Goal: Information Seeking & Learning: Find specific fact

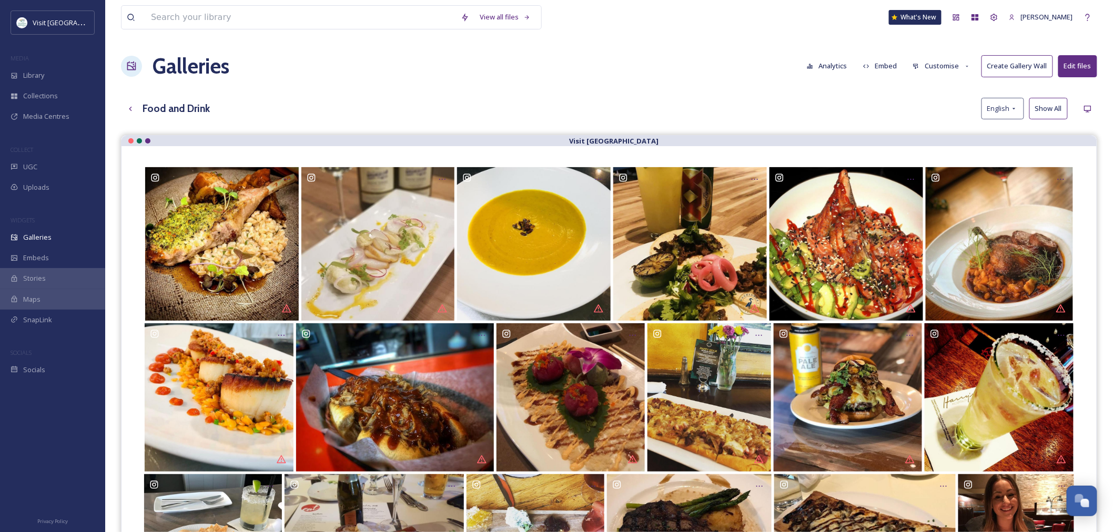
scroll to position [1245, 0]
click at [55, 82] on div "Library" at bounding box center [52, 75] width 105 height 21
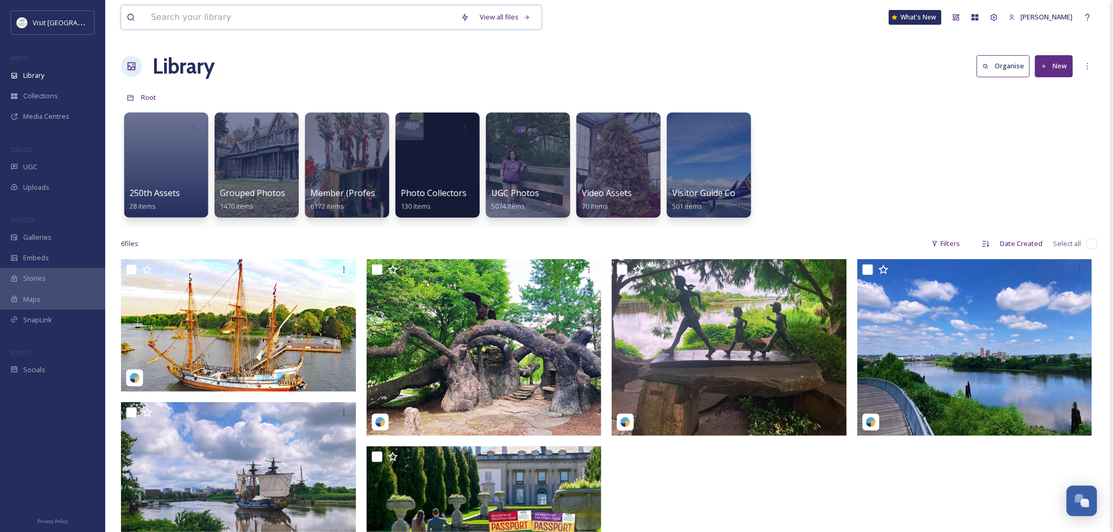
click at [174, 18] on input at bounding box center [301, 17] width 310 height 23
paste input "KNFBruce BurkDRONE5_Stern_GreatLIGHT [DATE]"
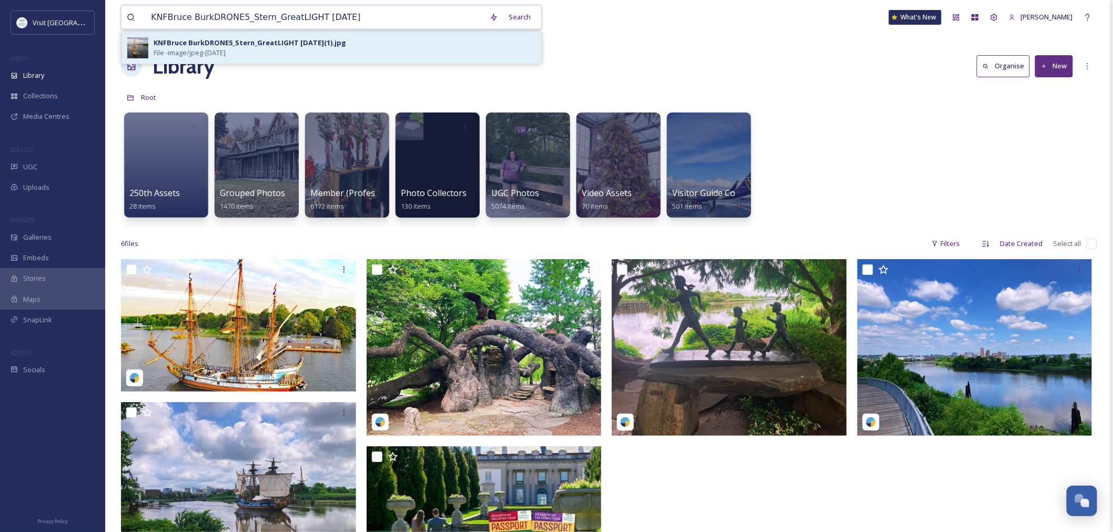
type input "KNFBruce BurkDRONE5_Stern_GreatLIGHT [DATE]"
click at [382, 39] on div "KNFBruce BurkDRONE5_Stern_GreatLIGHT [DATE](1).jpg File - image/jpeg - [DATE]" at bounding box center [345, 48] width 382 height 20
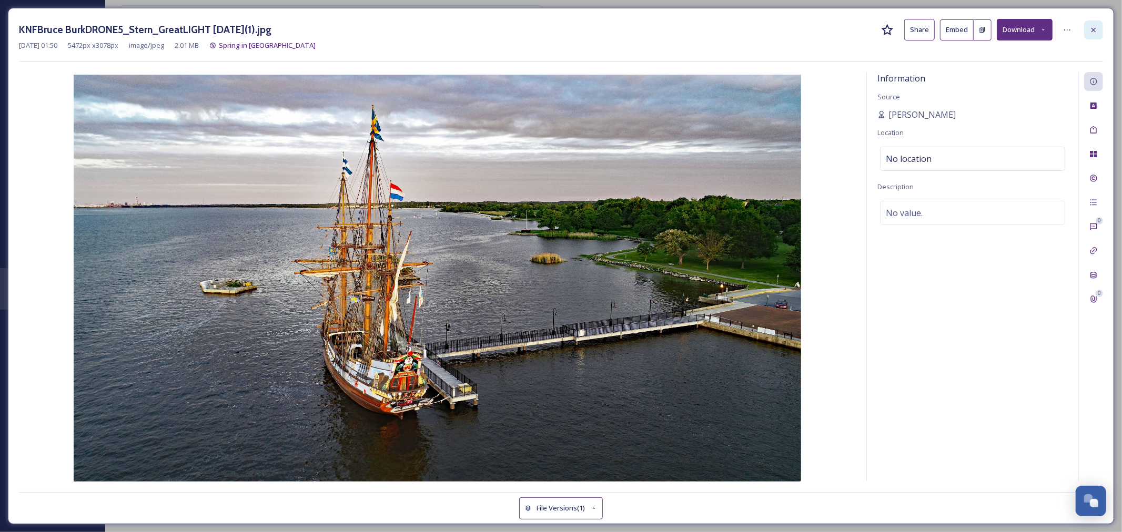
click at [1089, 31] on div at bounding box center [1093, 30] width 19 height 19
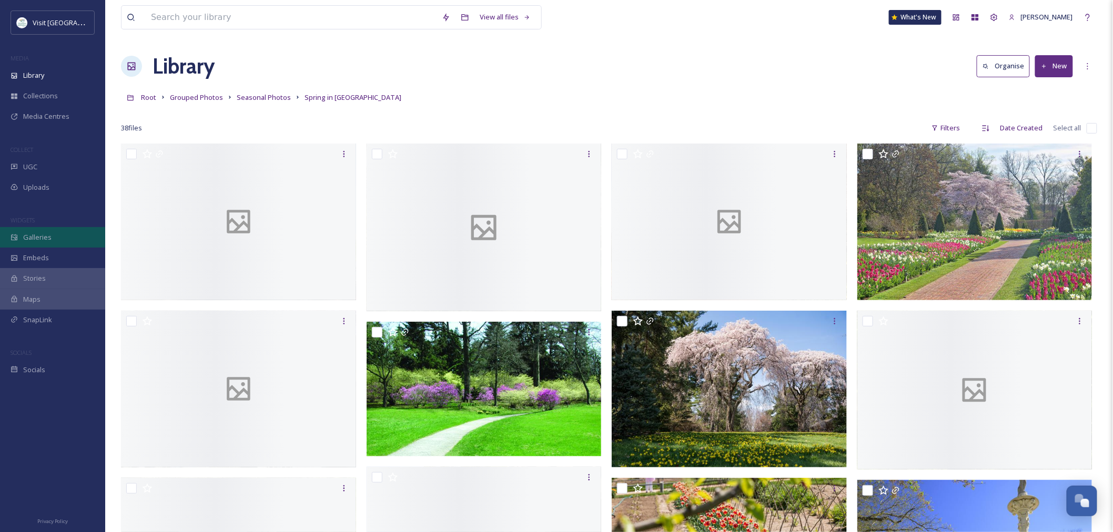
click at [37, 236] on span "Galleries" at bounding box center [37, 237] width 28 height 10
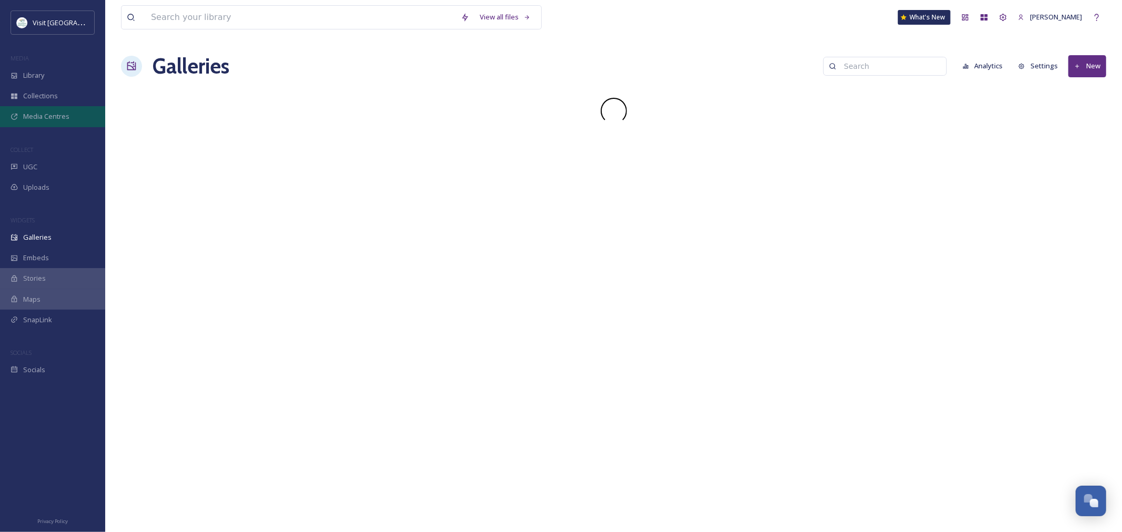
click at [64, 114] on span "Media Centres" at bounding box center [46, 116] width 46 height 10
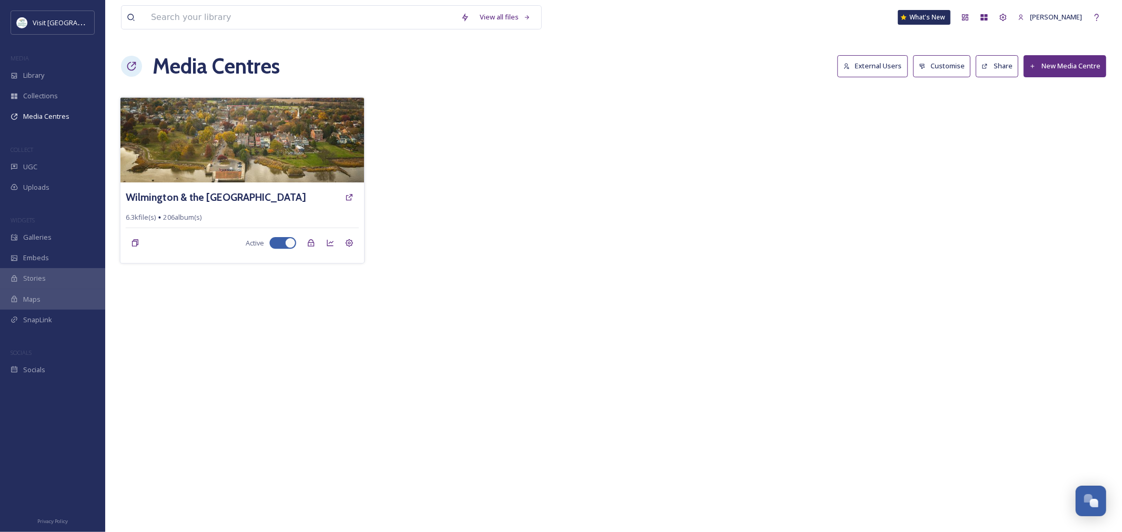
click at [224, 151] on img at bounding box center [241, 139] width 243 height 85
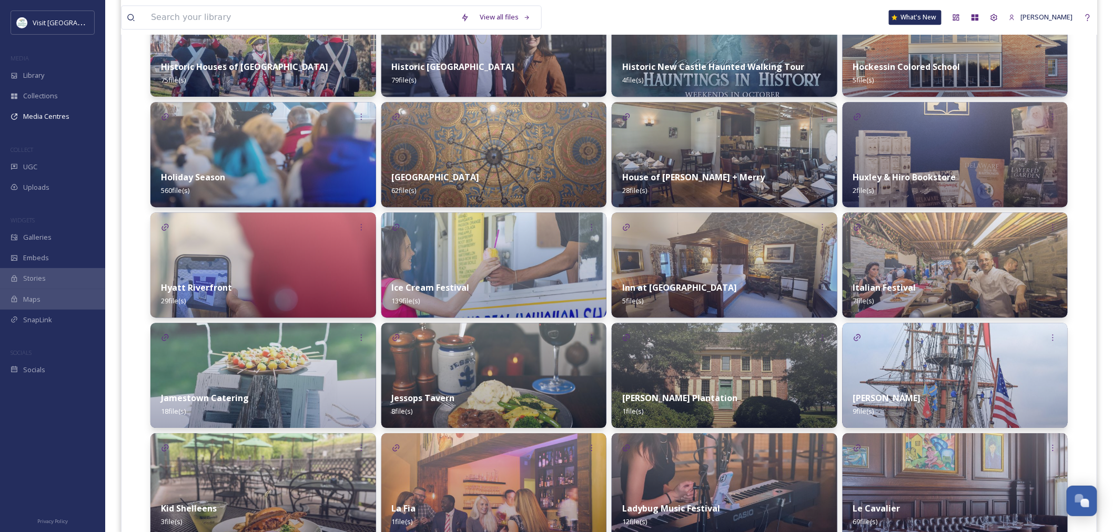
scroll to position [2805, 0]
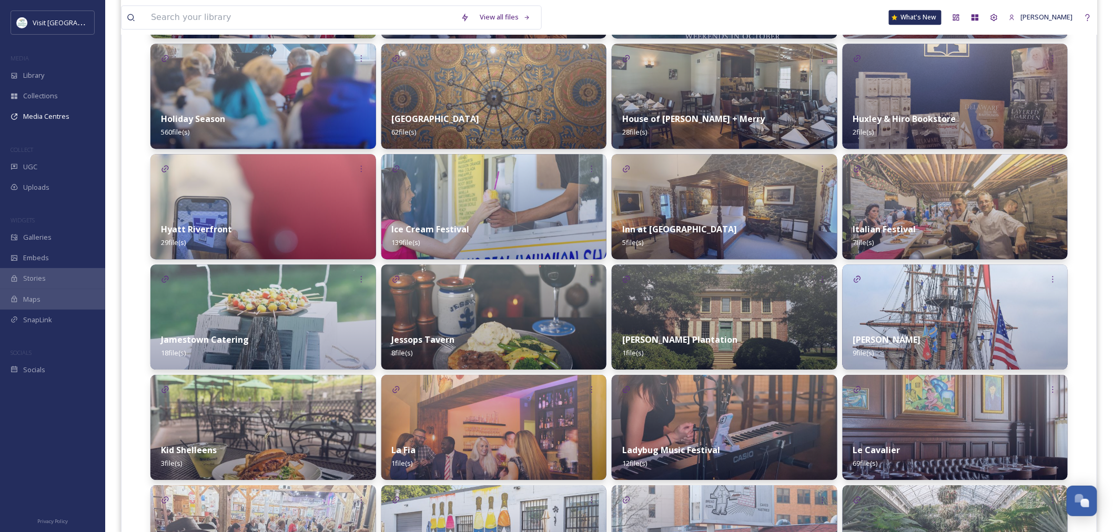
click at [929, 316] on img at bounding box center [955, 317] width 226 height 105
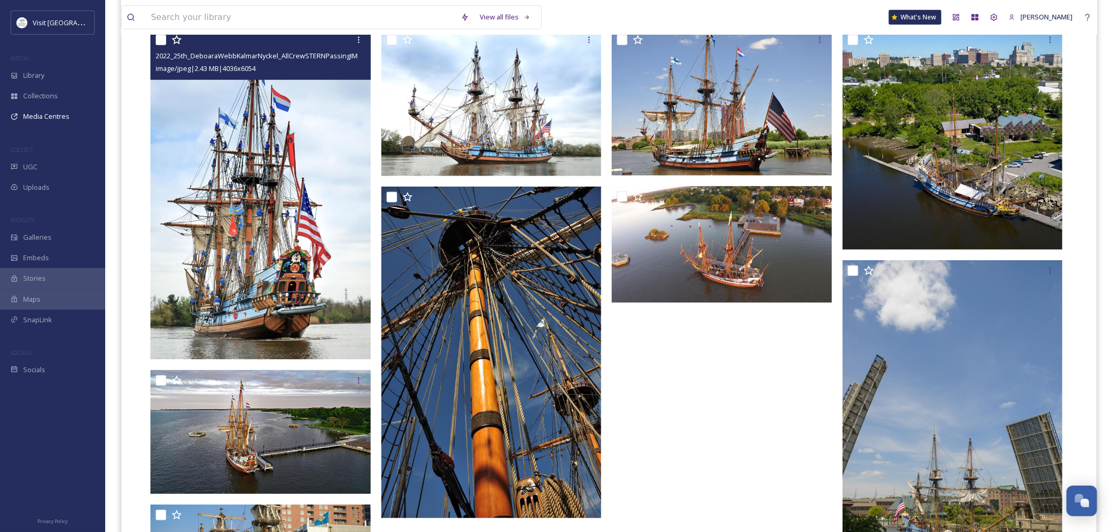
scroll to position [225, 0]
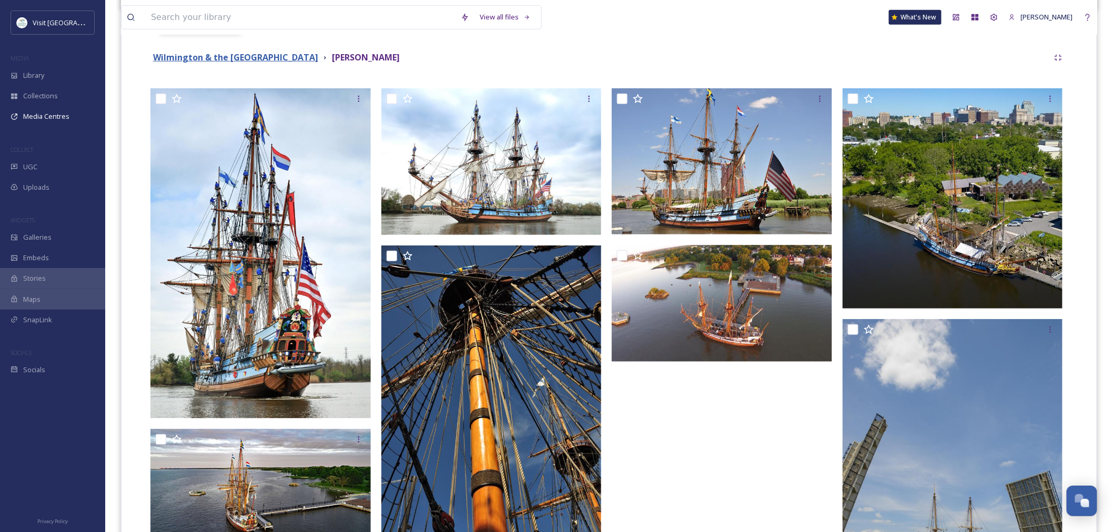
click at [318, 53] on strong "Wilmington & the [GEOGRAPHIC_DATA]" at bounding box center [235, 58] width 165 height 12
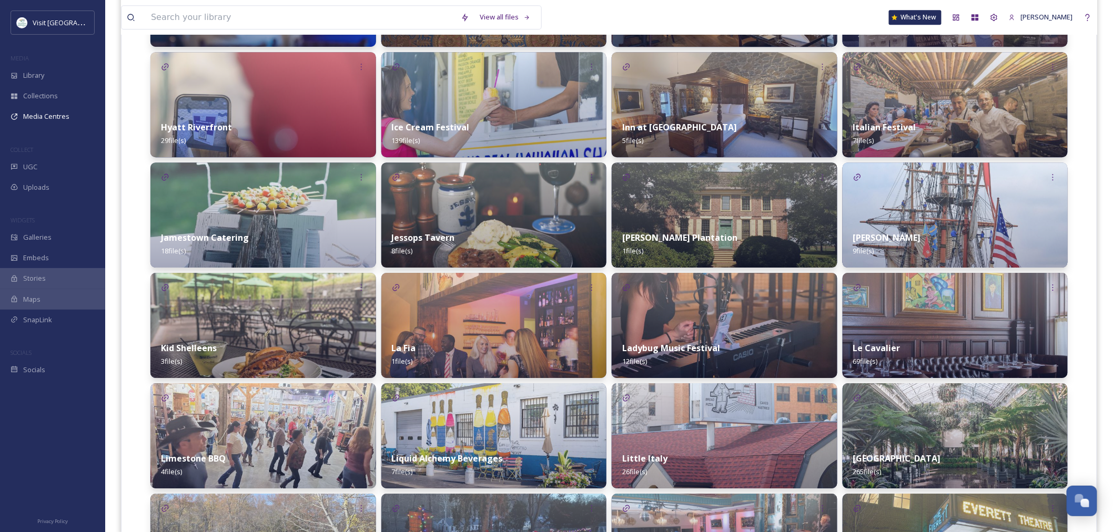
scroll to position [2921, 0]
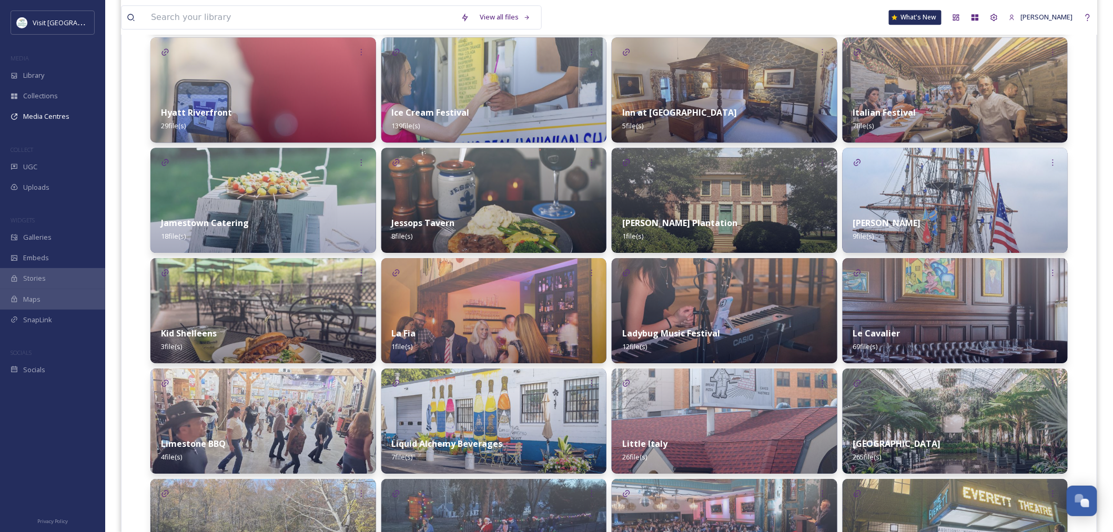
click at [875, 297] on img at bounding box center [955, 310] width 226 height 105
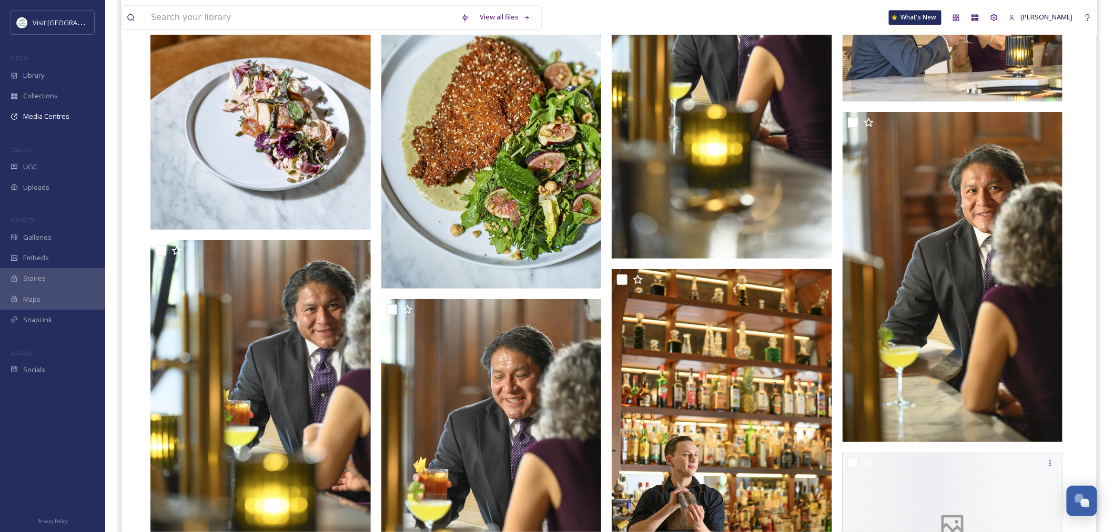
scroll to position [2630, 0]
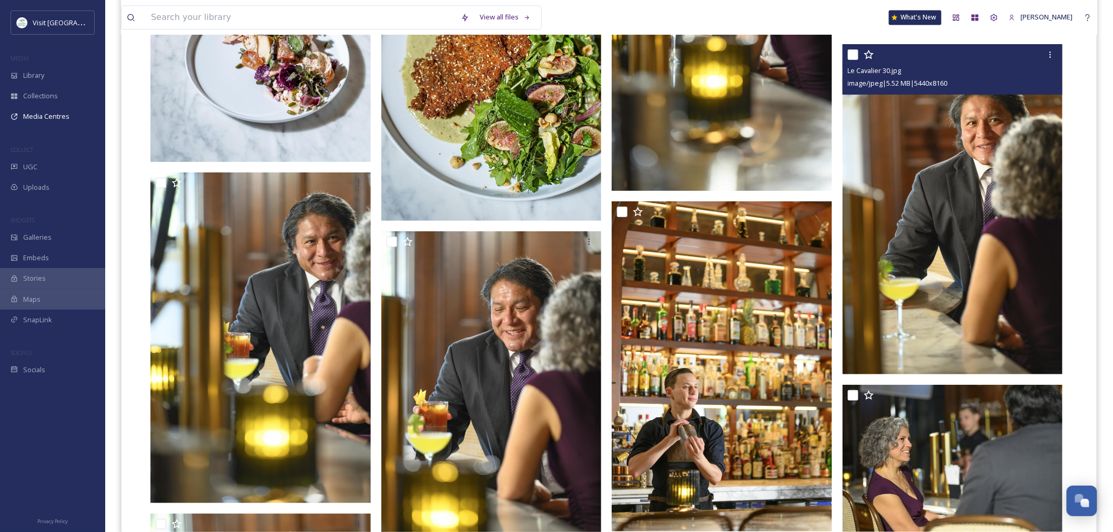
click at [910, 194] on img at bounding box center [952, 209] width 220 height 331
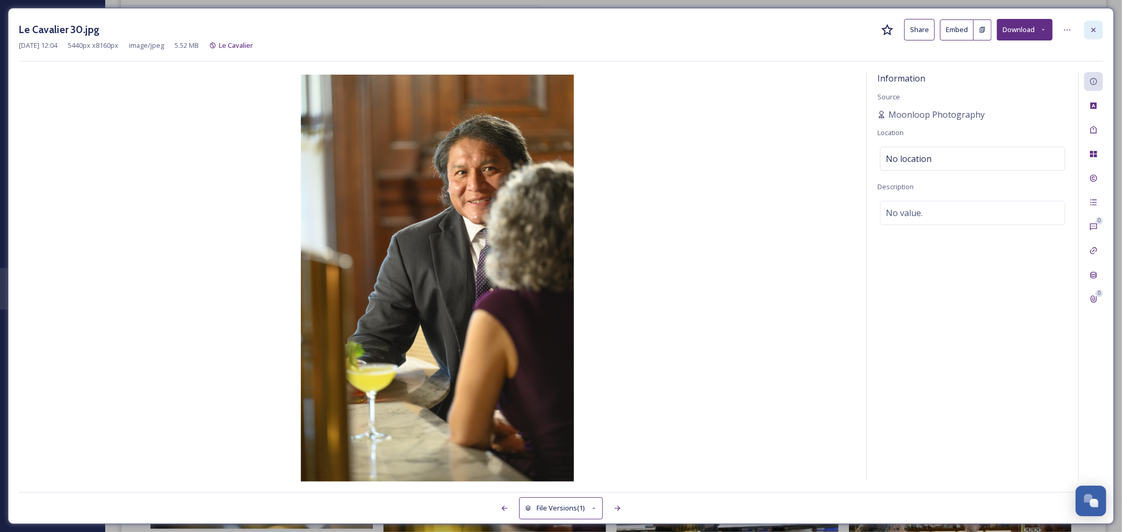
click at [1092, 26] on icon at bounding box center [1093, 30] width 8 height 8
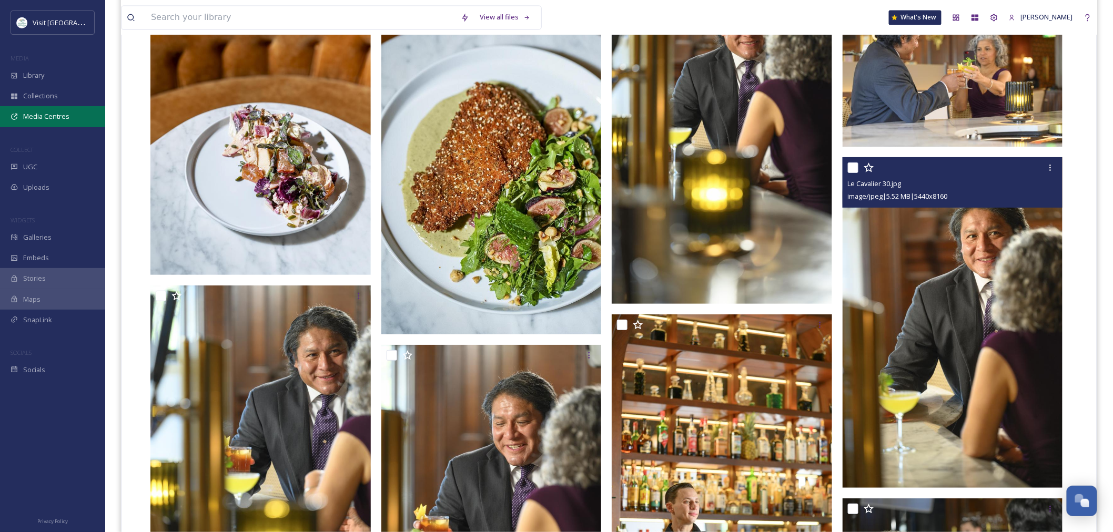
scroll to position [2337, 0]
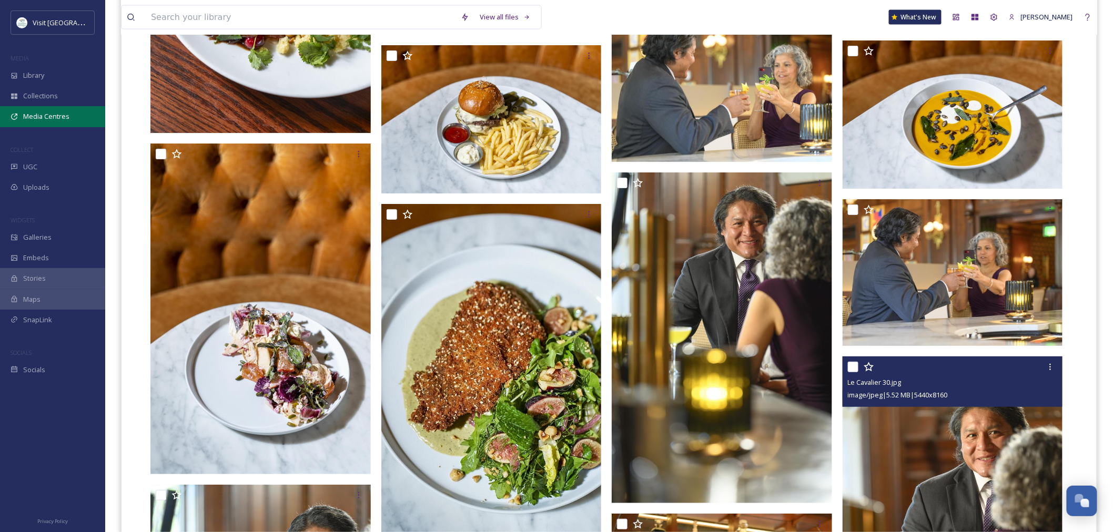
click at [49, 117] on span "Media Centres" at bounding box center [46, 116] width 46 height 10
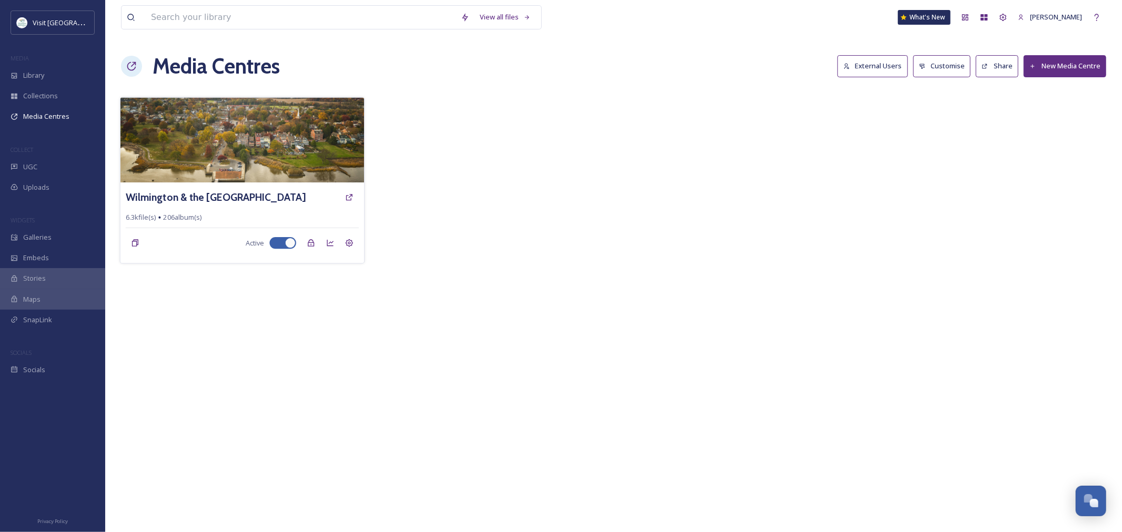
click at [222, 135] on img at bounding box center [241, 139] width 243 height 85
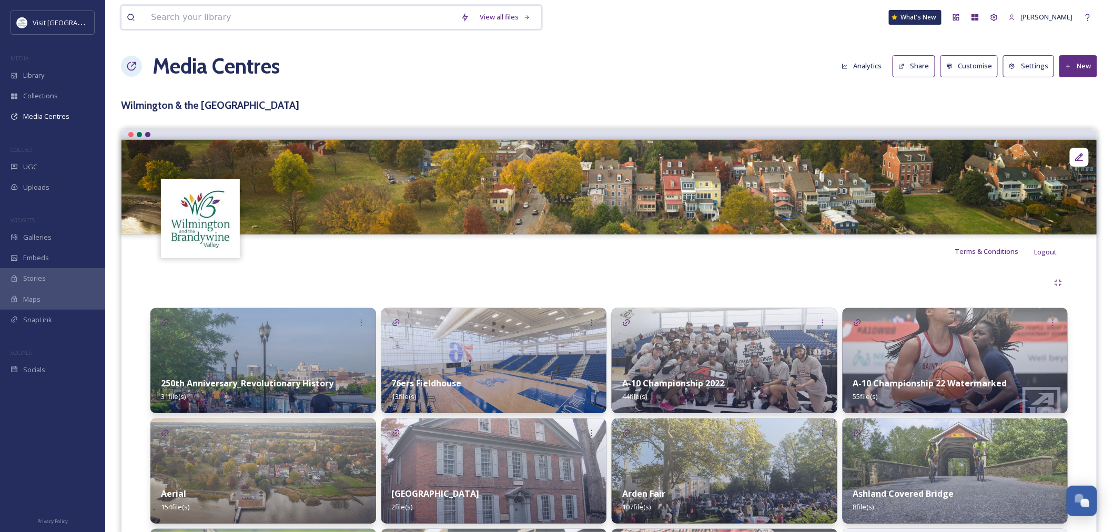
click at [202, 22] on input at bounding box center [301, 17] width 310 height 23
paste input "DSC_1510final"
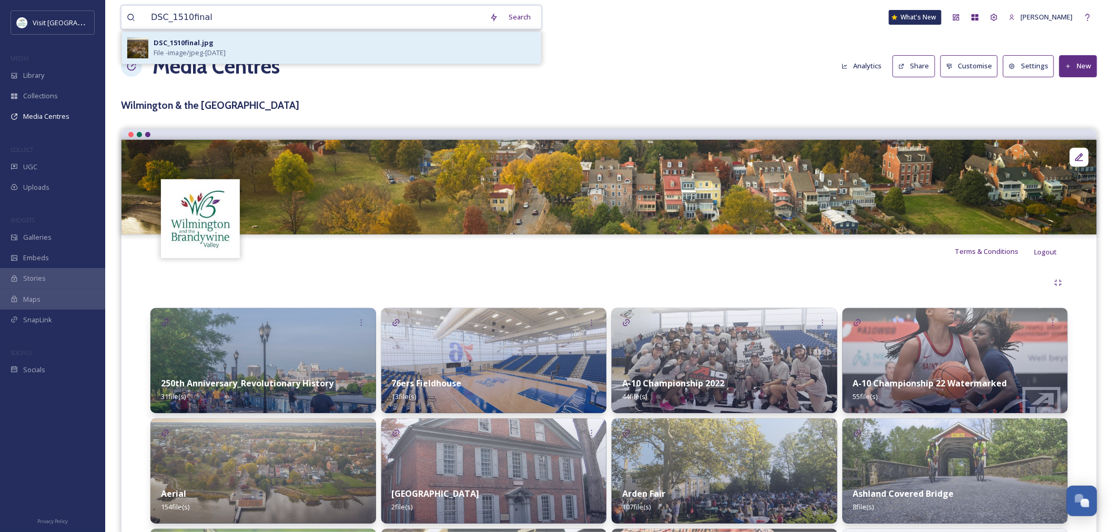
type input "DSC_1510final"
click at [221, 48] on span "File - image/jpeg - [DATE]" at bounding box center [190, 53] width 72 height 10
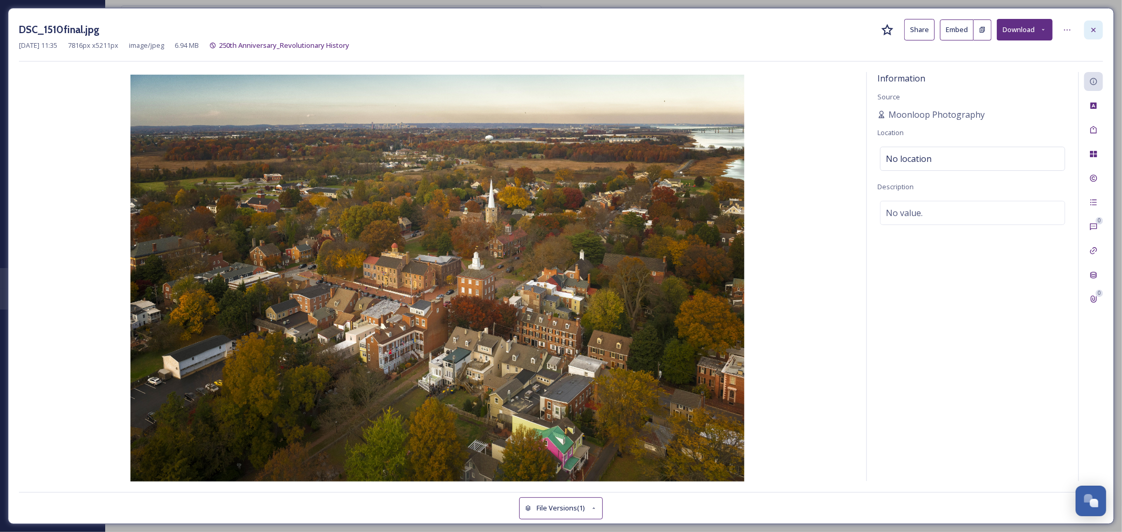
click at [1091, 26] on icon at bounding box center [1093, 30] width 8 height 8
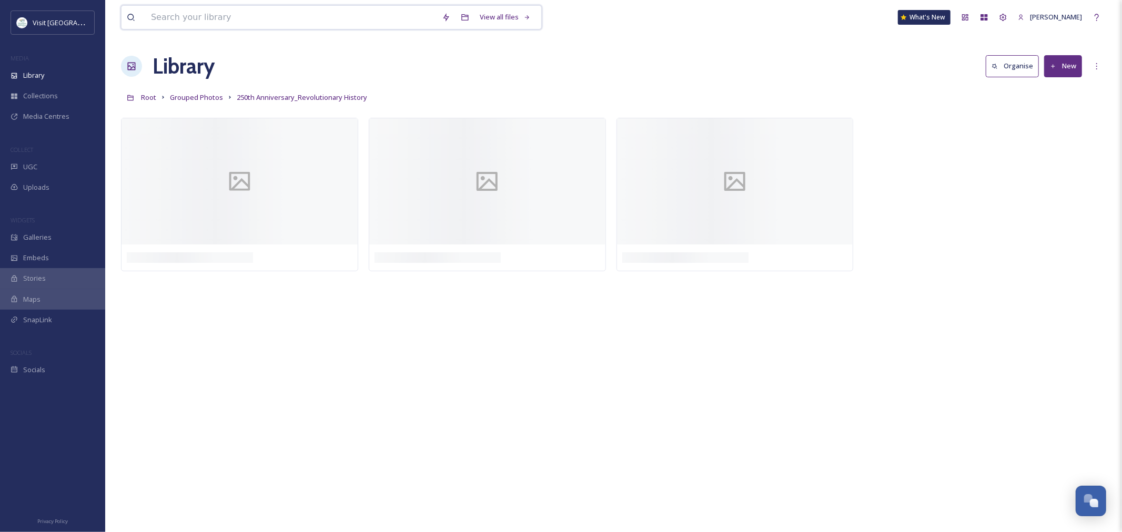
click at [256, 11] on input at bounding box center [291, 17] width 291 height 23
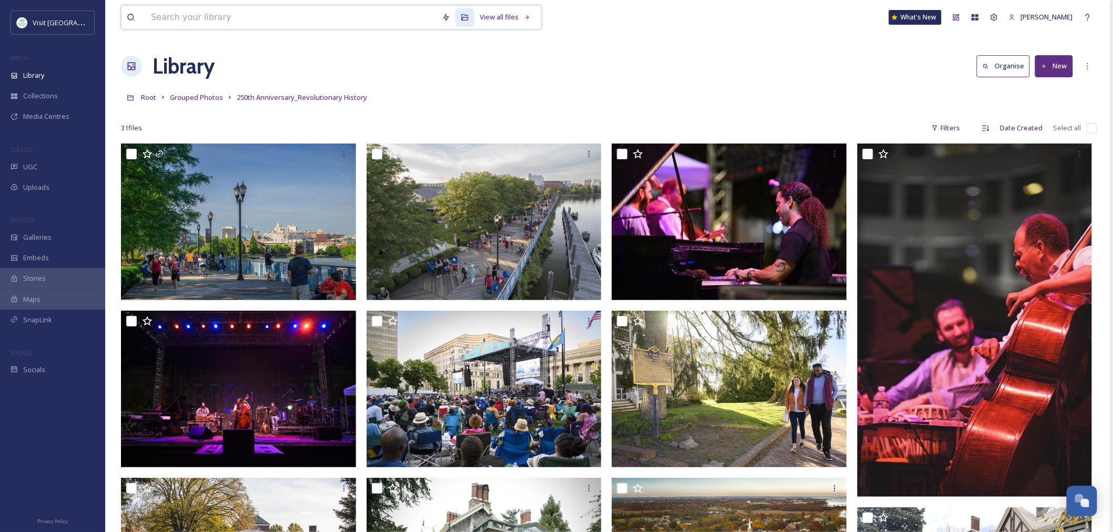
paste input "_DSC3978rdc"
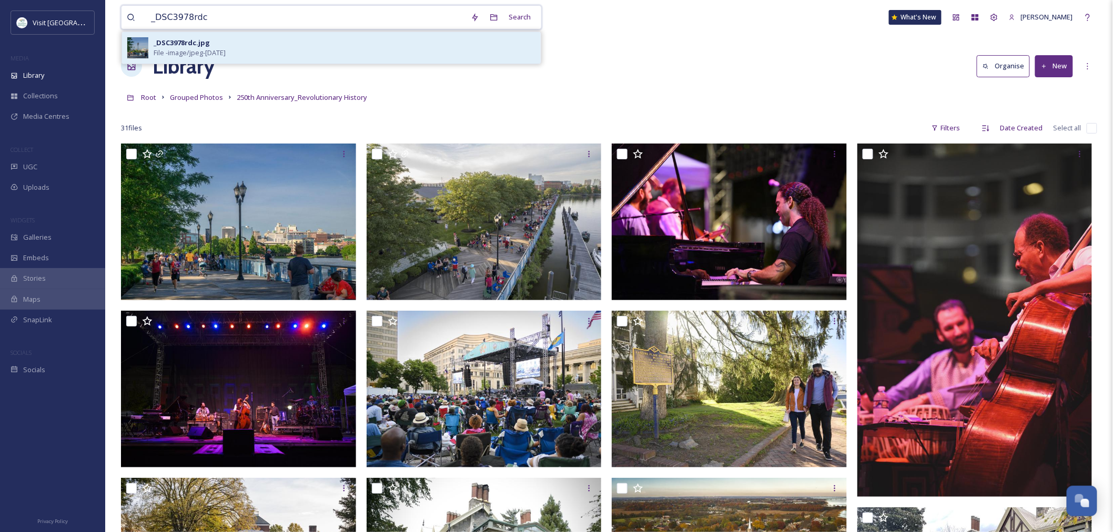
type input "_DSC3978rdc"
click at [316, 40] on div "_DSC3978rdc.jpg File - image/jpeg - [DATE]" at bounding box center [345, 48] width 382 height 20
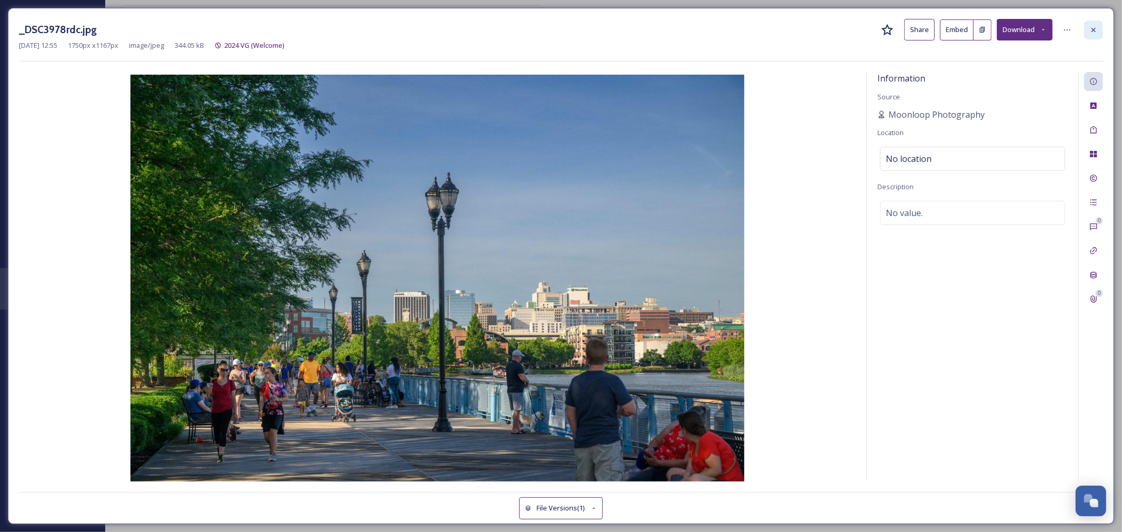
click at [1091, 28] on icon at bounding box center [1093, 30] width 8 height 8
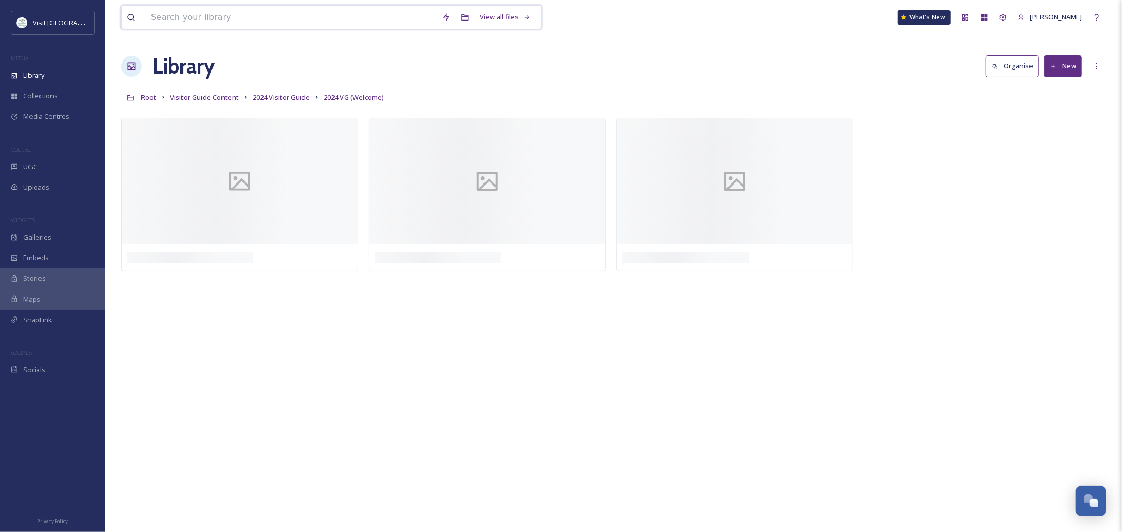
click at [200, 23] on input at bounding box center [291, 17] width 291 height 23
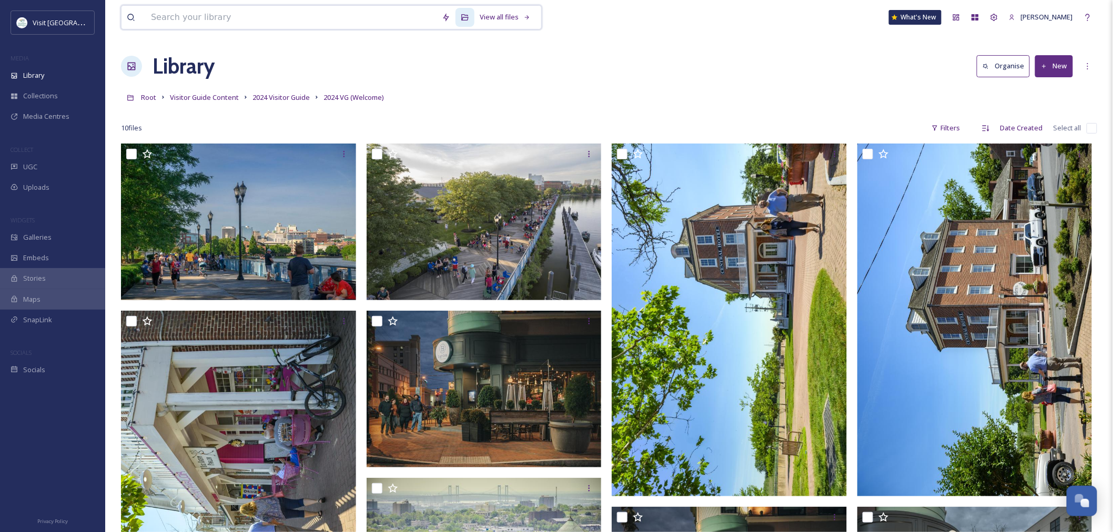
paste input "_DSC0642"
type input "_DSC0642"
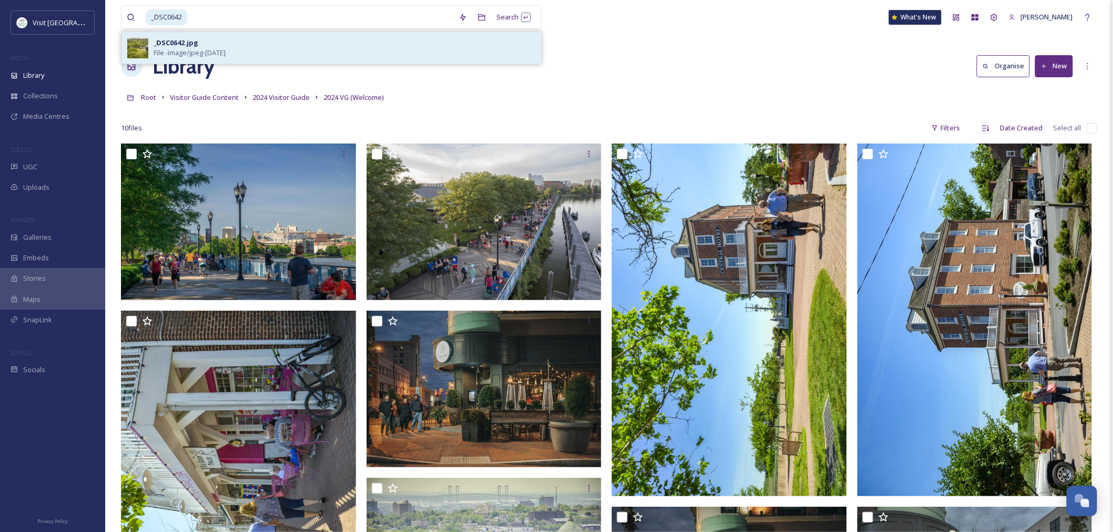
click at [202, 43] on div "_DSC0642.jpg File - image/jpeg - [DATE]" at bounding box center [345, 48] width 382 height 20
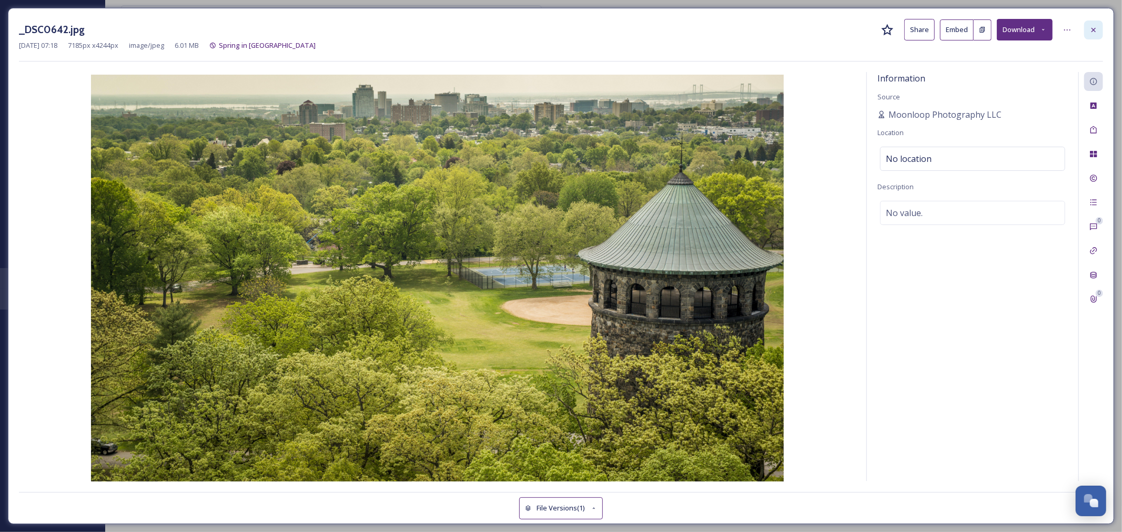
click at [1097, 28] on icon at bounding box center [1093, 30] width 8 height 8
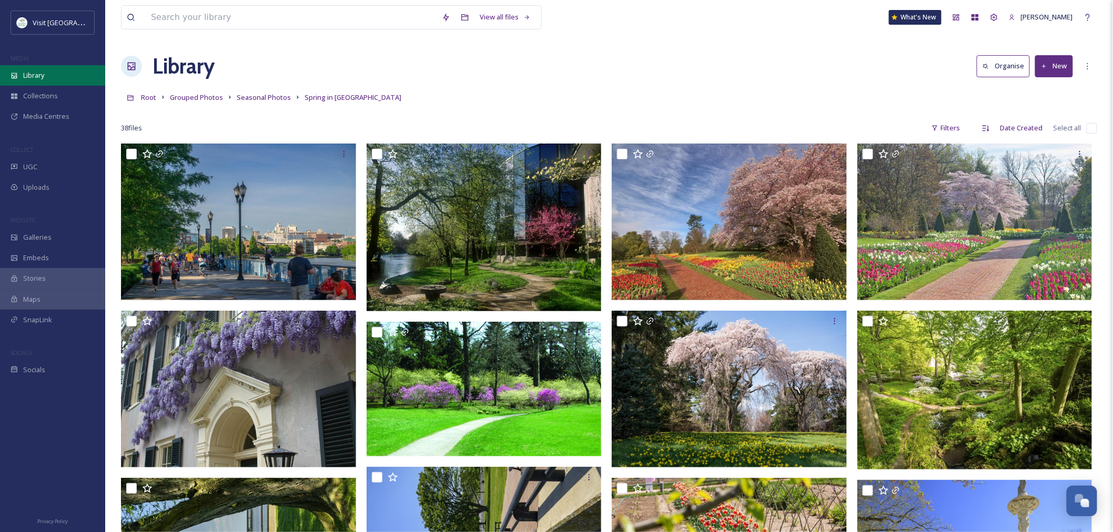
click at [43, 71] on span "Library" at bounding box center [33, 75] width 21 height 10
